Goal: Transaction & Acquisition: Purchase product/service

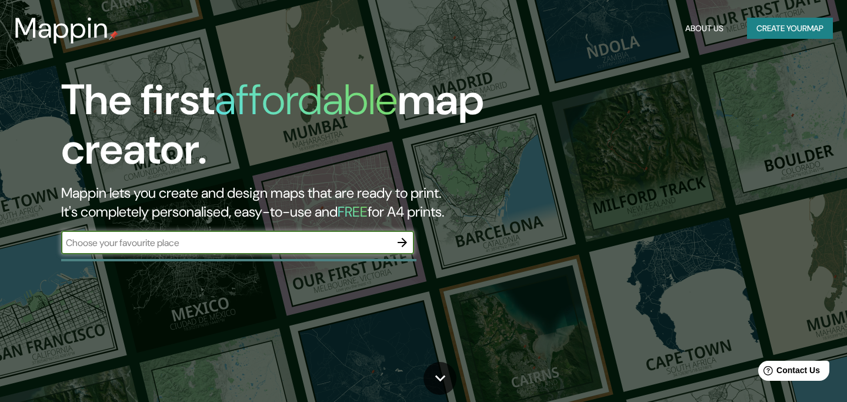
click at [309, 242] on input "text" at bounding box center [225, 243] width 329 height 14
type input "privada laurel"
click at [405, 245] on icon "button" at bounding box center [402, 242] width 14 height 14
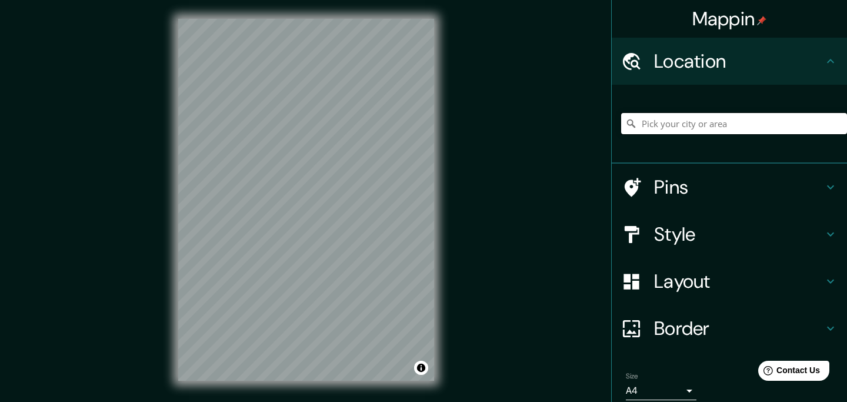
click at [718, 130] on input "Pick your city or area" at bounding box center [734, 123] width 226 height 21
click at [728, 63] on h4 "Location" at bounding box center [738, 61] width 169 height 24
click at [716, 109] on div at bounding box center [734, 123] width 226 height 59
click at [713, 125] on input "Pick your city or area" at bounding box center [734, 123] width 226 height 21
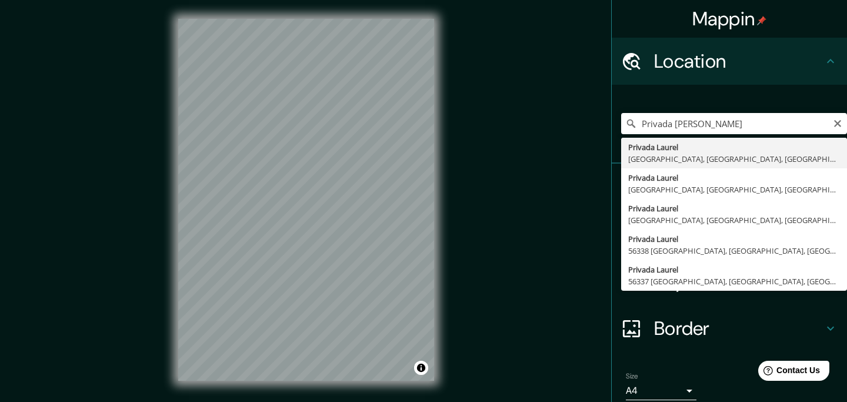
type input "Privada Laurel, [GEOGRAPHIC_DATA], [GEOGRAPHIC_DATA], [GEOGRAPHIC_DATA]"
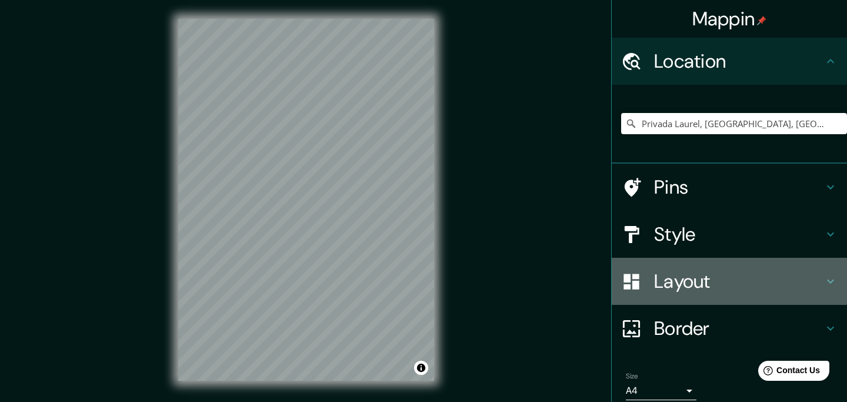
click at [676, 260] on div "Layout" at bounding box center [728, 281] width 235 height 47
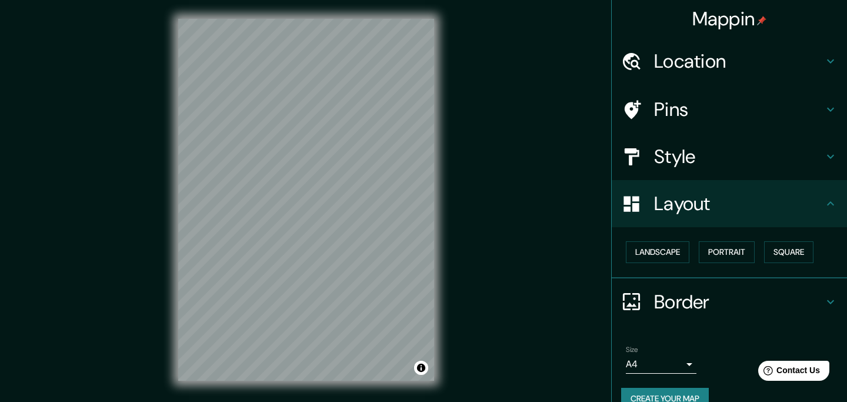
click at [695, 175] on div "Style" at bounding box center [728, 156] width 235 height 47
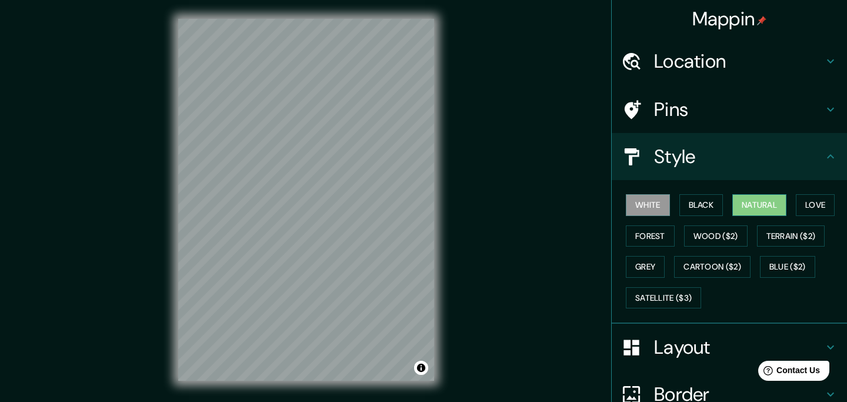
click at [760, 209] on button "Natural" at bounding box center [759, 205] width 54 height 22
click at [667, 298] on button "Satellite ($3)" at bounding box center [663, 298] width 75 height 22
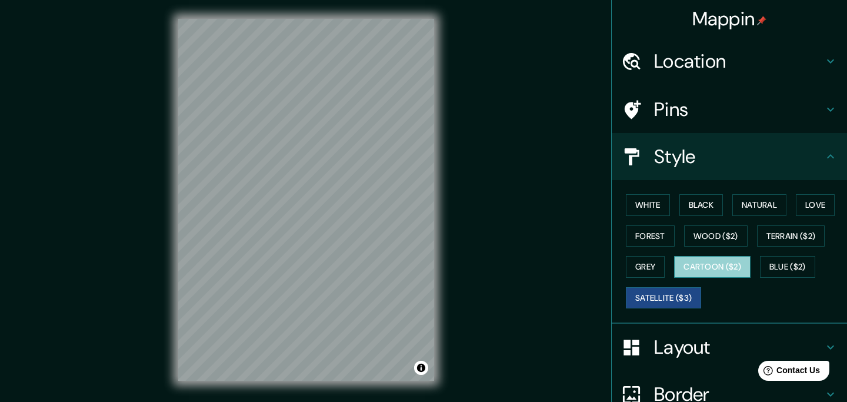
click at [718, 268] on button "Cartoon ($2)" at bounding box center [712, 267] width 76 height 22
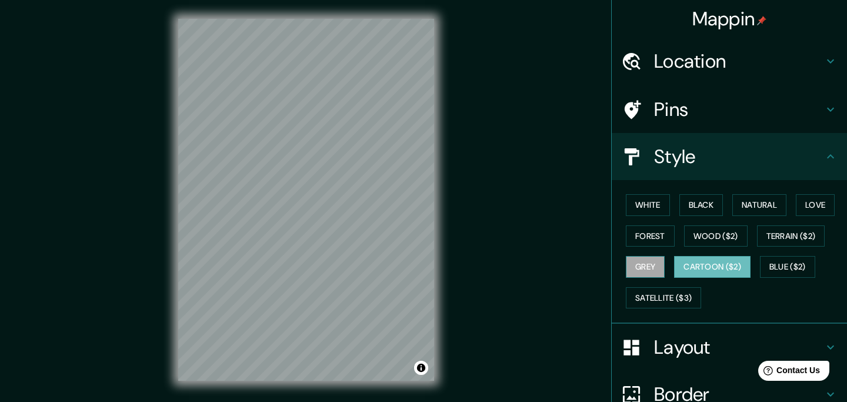
click at [662, 270] on button "Grey" at bounding box center [645, 267] width 39 height 22
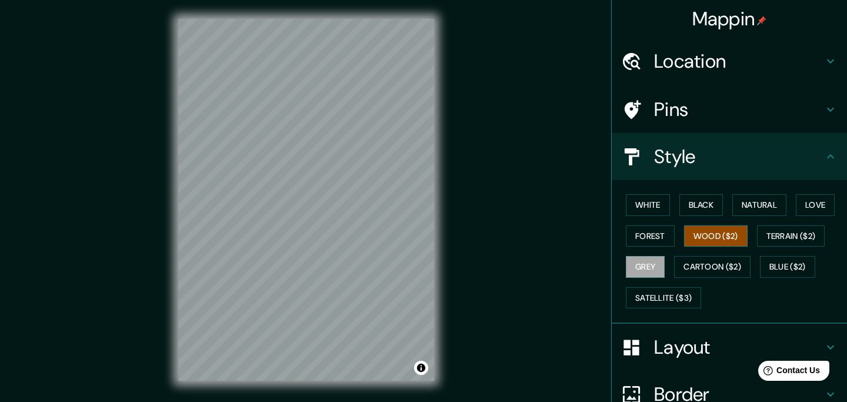
click at [705, 245] on button "Wood ($2)" at bounding box center [716, 236] width 64 height 22
click at [708, 206] on button "Black" at bounding box center [701, 205] width 44 height 22
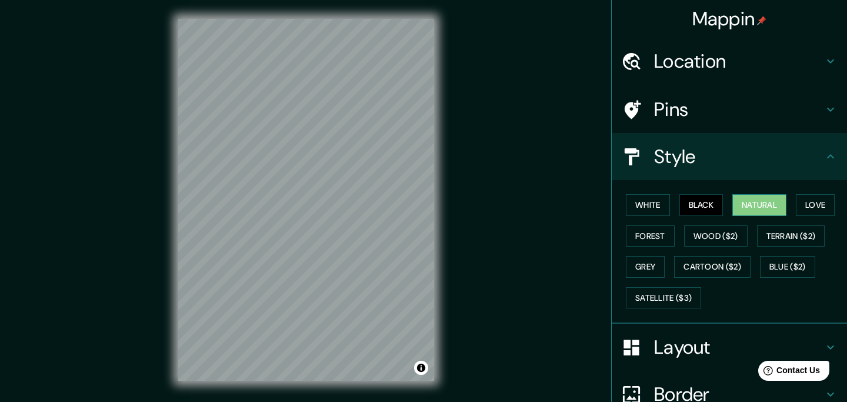
click at [767, 208] on button "Natural" at bounding box center [759, 205] width 54 height 22
click at [820, 209] on button "Love" at bounding box center [815, 205] width 39 height 22
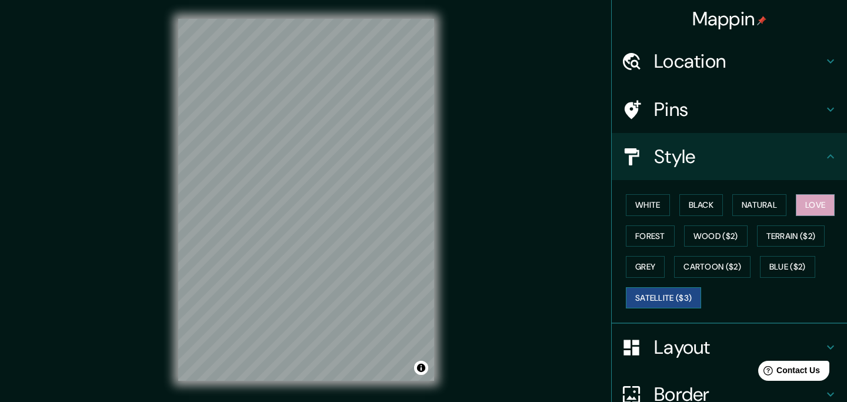
click at [684, 290] on button "Satellite ($3)" at bounding box center [663, 298] width 75 height 22
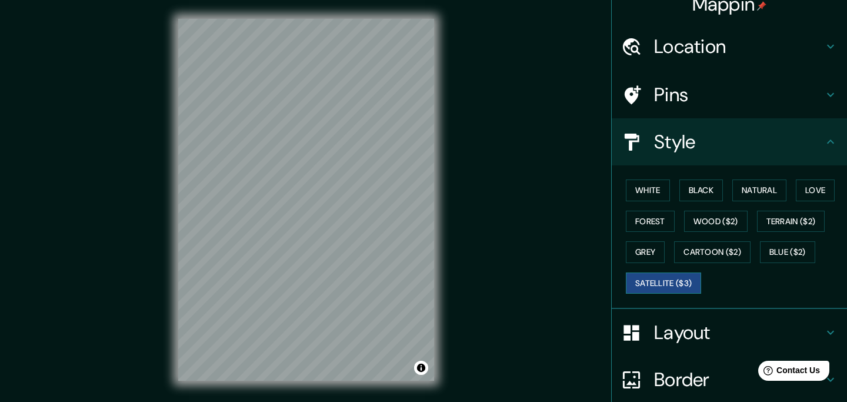
scroll to position [18, 0]
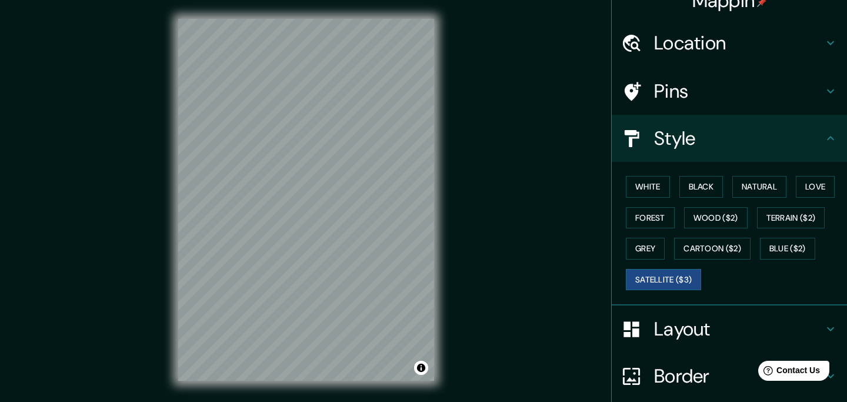
click at [684, 338] on h4 "Layout" at bounding box center [738, 329] width 169 height 24
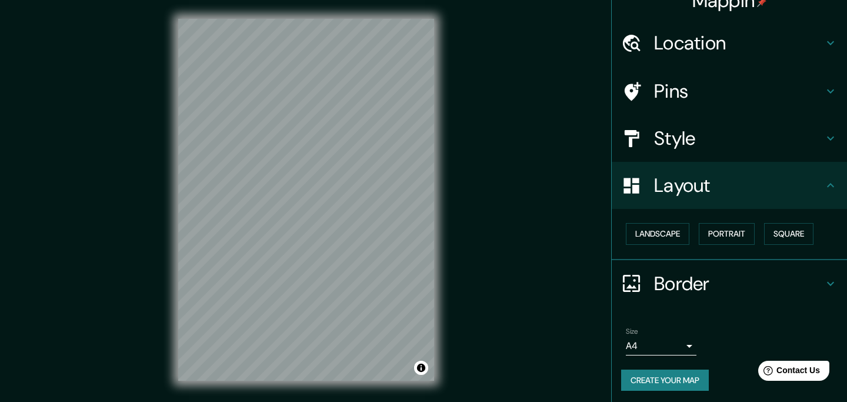
scroll to position [21, 0]
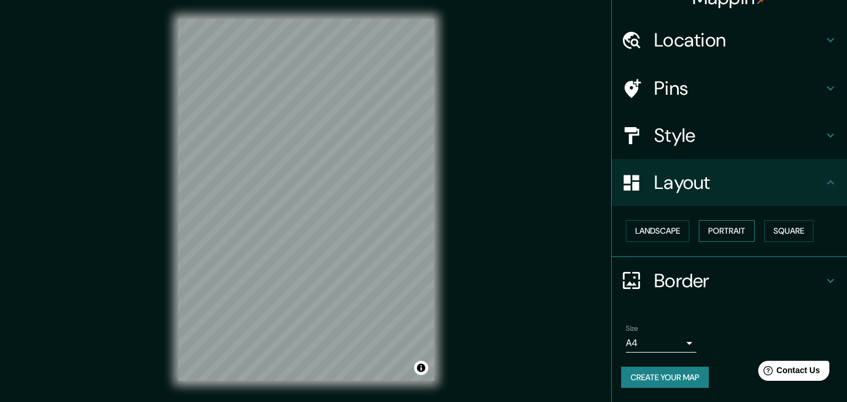
click at [728, 232] on button "Portrait" at bounding box center [727, 231] width 56 height 22
click at [671, 226] on button "Landscape" at bounding box center [658, 231] width 64 height 22
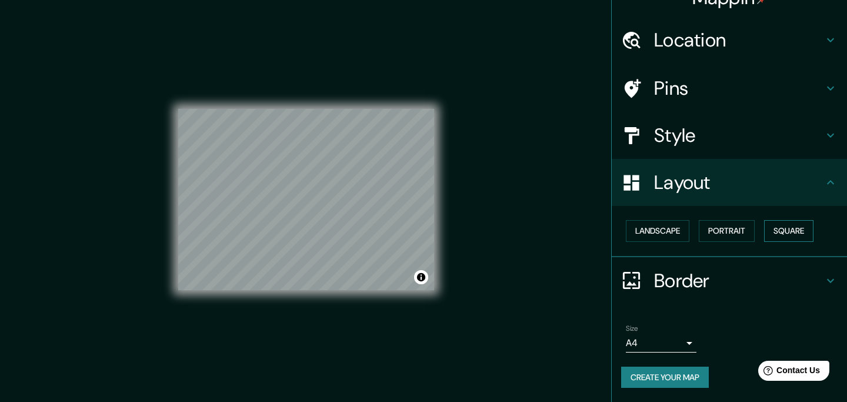
click at [787, 229] on button "Square" at bounding box center [788, 231] width 49 height 22
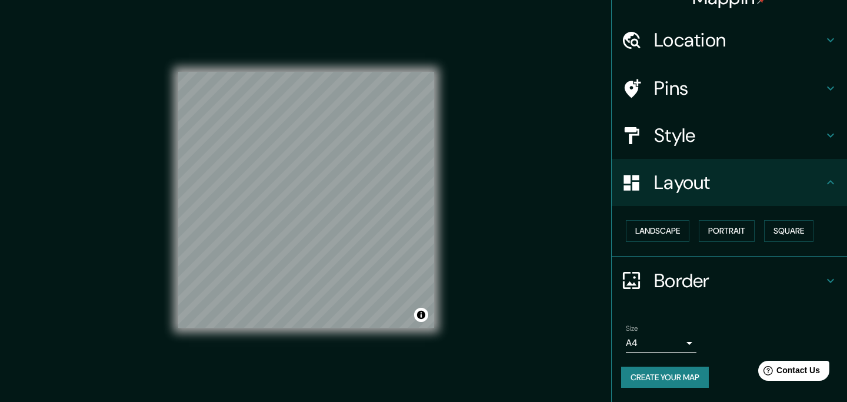
scroll to position [16, 0]
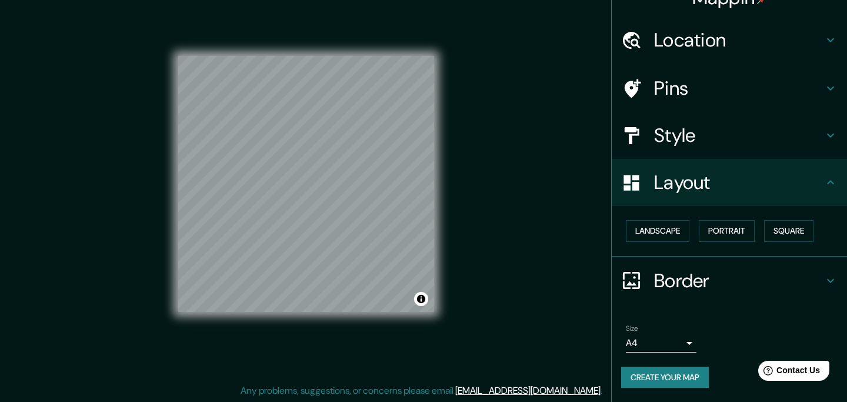
click at [706, 183] on h4 "Layout" at bounding box center [738, 183] width 169 height 24
click at [826, 185] on icon at bounding box center [830, 182] width 14 height 14
click at [789, 298] on div "Border" at bounding box center [728, 280] width 235 height 47
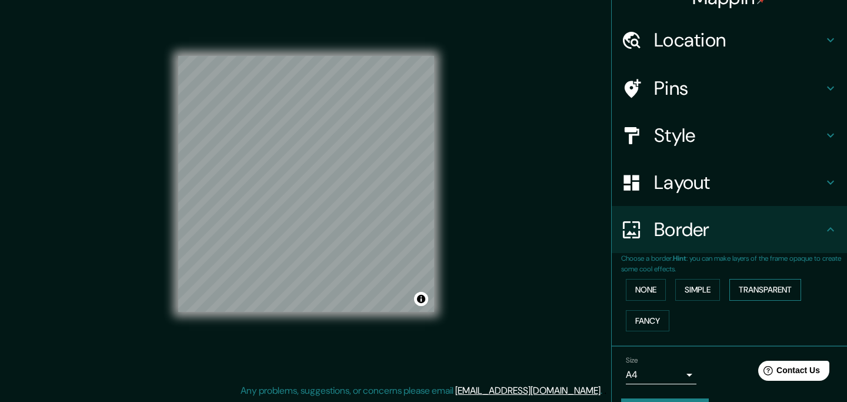
click at [753, 292] on button "Transparent" at bounding box center [765, 290] width 72 height 22
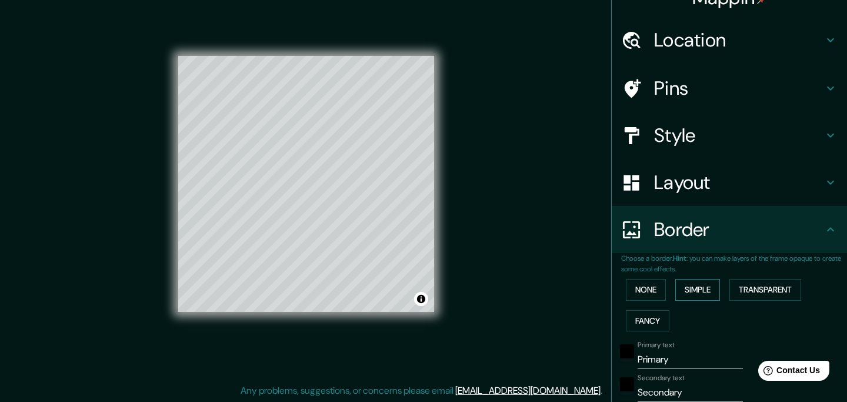
click at [695, 290] on button "Simple" at bounding box center [697, 290] width 45 height 22
click at [659, 324] on button "Fancy" at bounding box center [648, 321] width 44 height 22
